Goal: Task Accomplishment & Management: Use online tool/utility

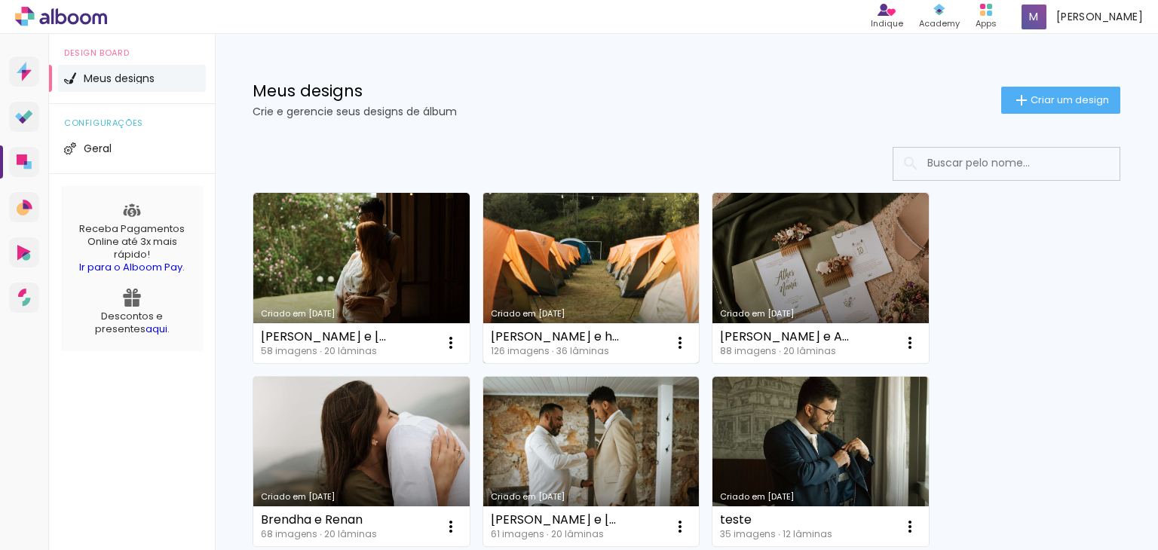
click at [636, 296] on link "Criado em [DATE]" at bounding box center [591, 278] width 216 height 170
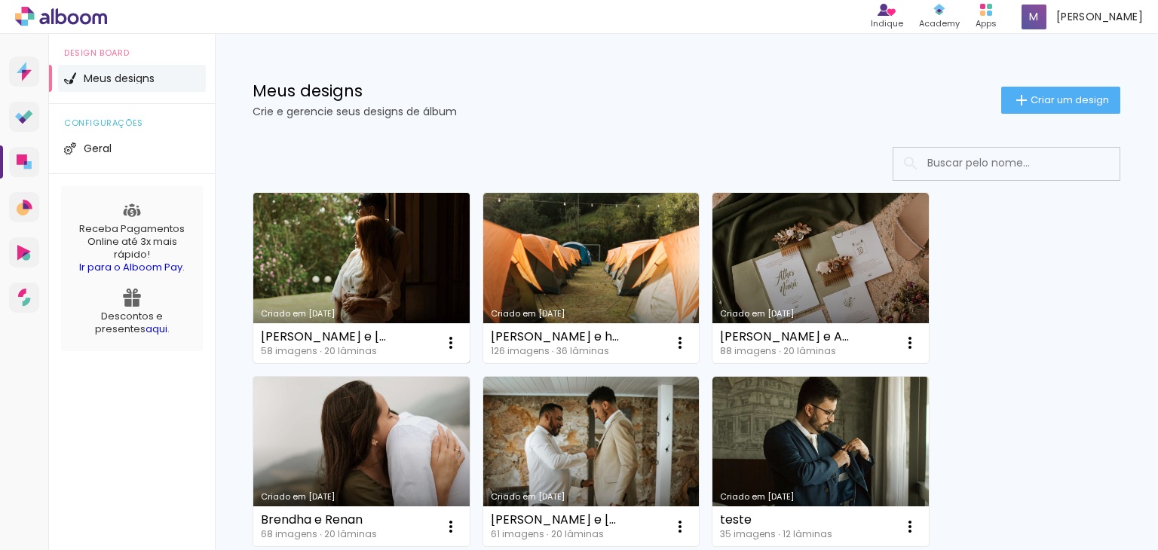
click at [437, 233] on link "Criado em [DATE]" at bounding box center [361, 278] width 216 height 170
